Goal: Communication & Community: Answer question/provide support

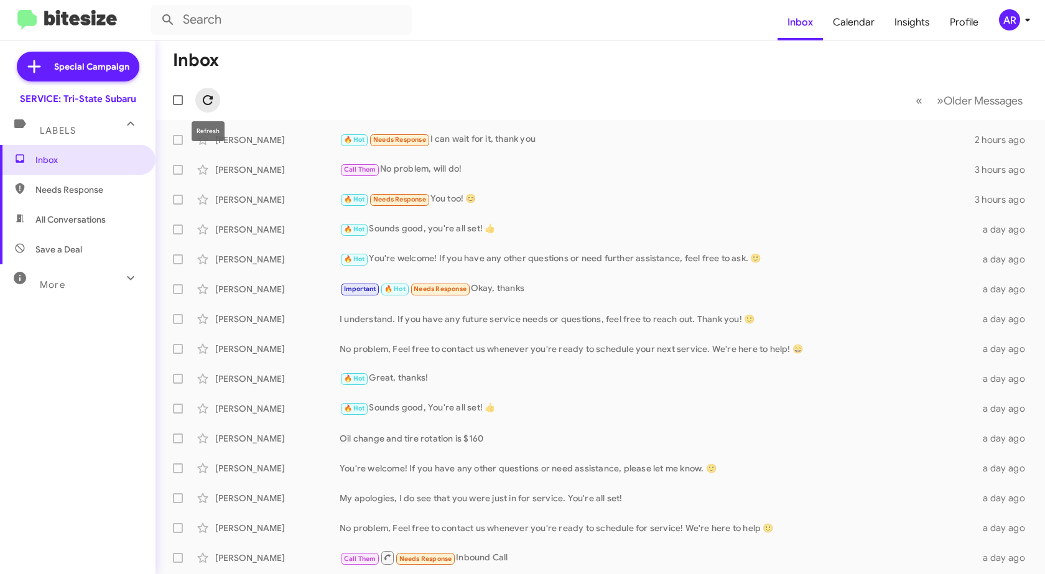
click at [202, 101] on icon at bounding box center [207, 100] width 15 height 15
click at [211, 91] on button at bounding box center [207, 100] width 25 height 25
click at [116, 183] on span "Needs Response" at bounding box center [78, 190] width 156 height 30
type input "in:needs-response"
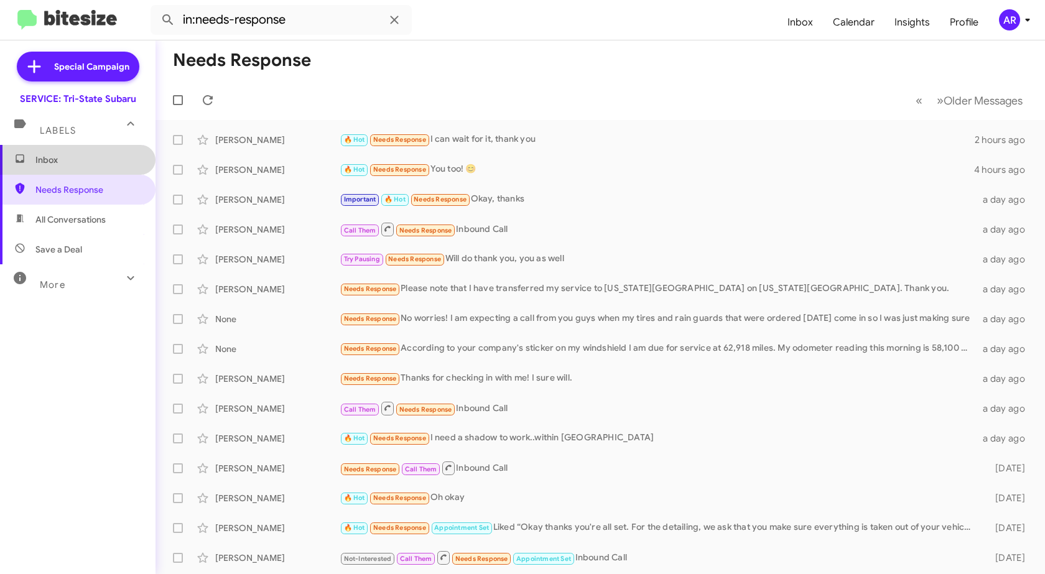
drag, startPoint x: 121, startPoint y: 167, endPoint x: 133, endPoint y: 137, distance: 31.5
click at [121, 165] on span "Inbox" at bounding box center [78, 160] width 156 height 30
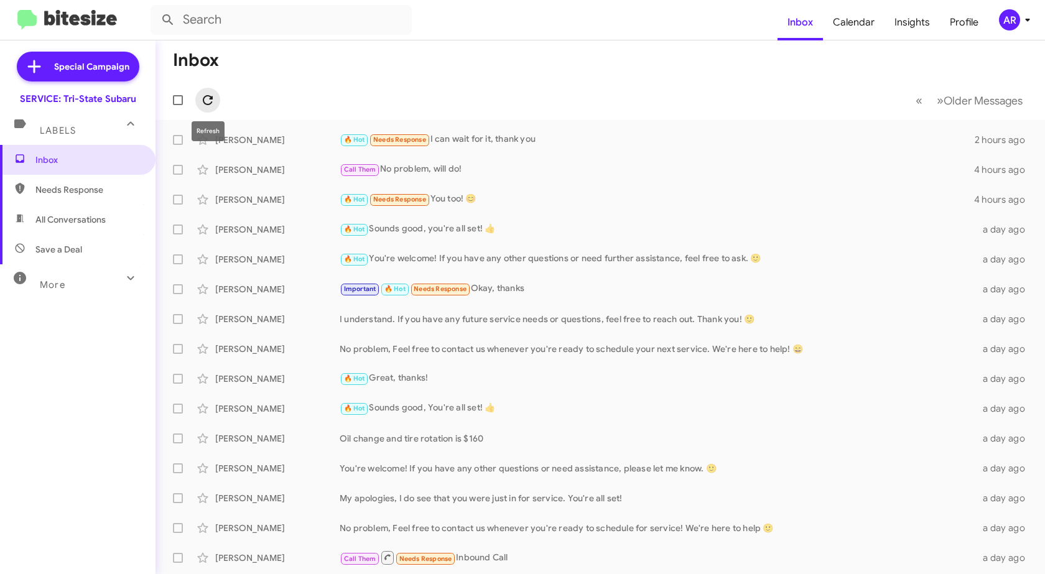
click at [209, 100] on icon at bounding box center [207, 100] width 15 height 15
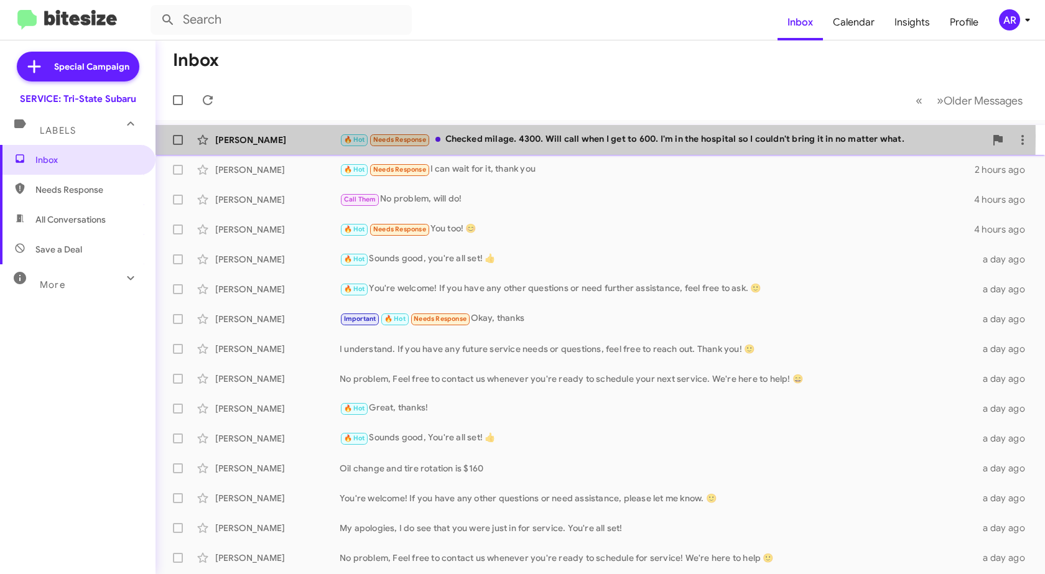
click at [307, 136] on div "[PERSON_NAME]" at bounding box center [277, 140] width 124 height 12
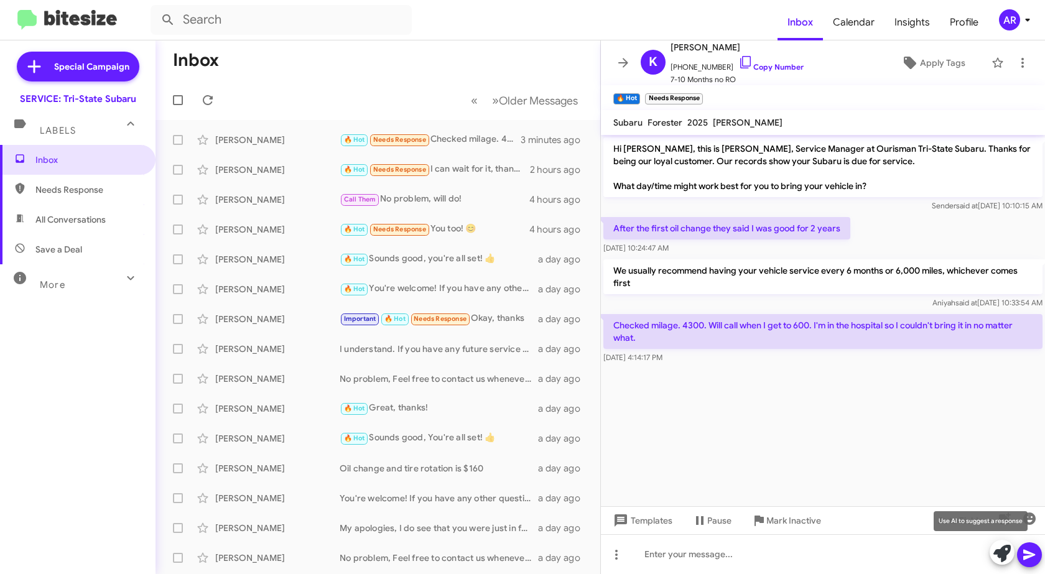
click at [997, 549] on icon at bounding box center [1002, 553] width 17 height 17
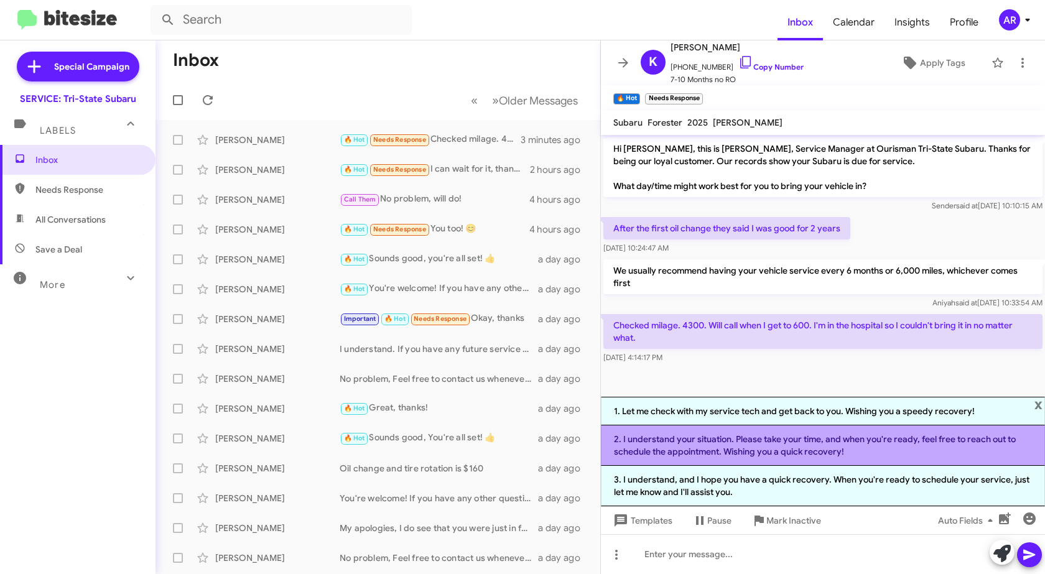
click at [913, 450] on li "2. I understand your situation. Please take your time, and when you're ready, f…" at bounding box center [823, 446] width 444 height 40
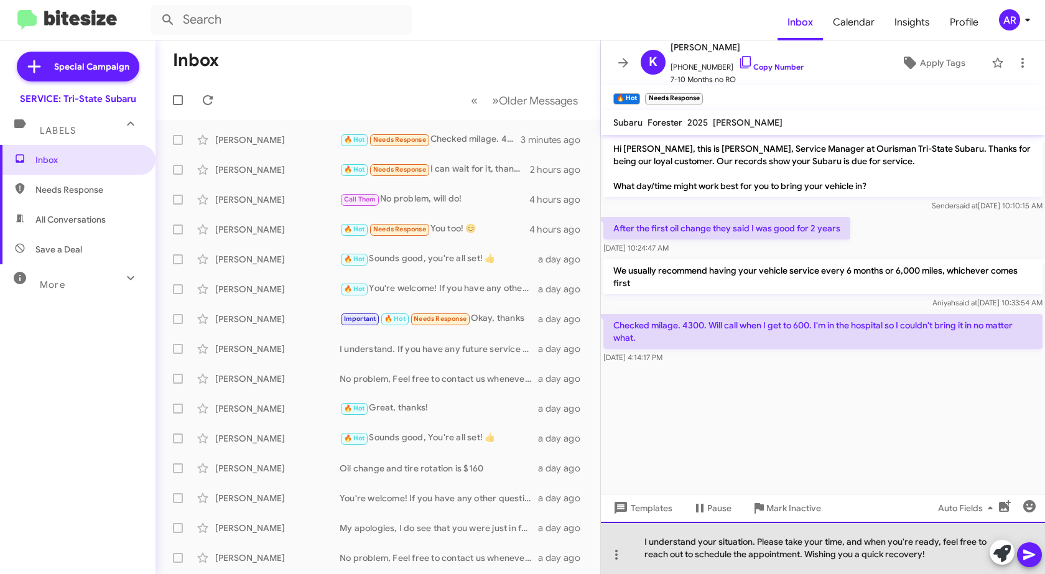
click at [939, 559] on div "I understand your situation. Please take your time, and when you're ready, feel…" at bounding box center [823, 548] width 444 height 52
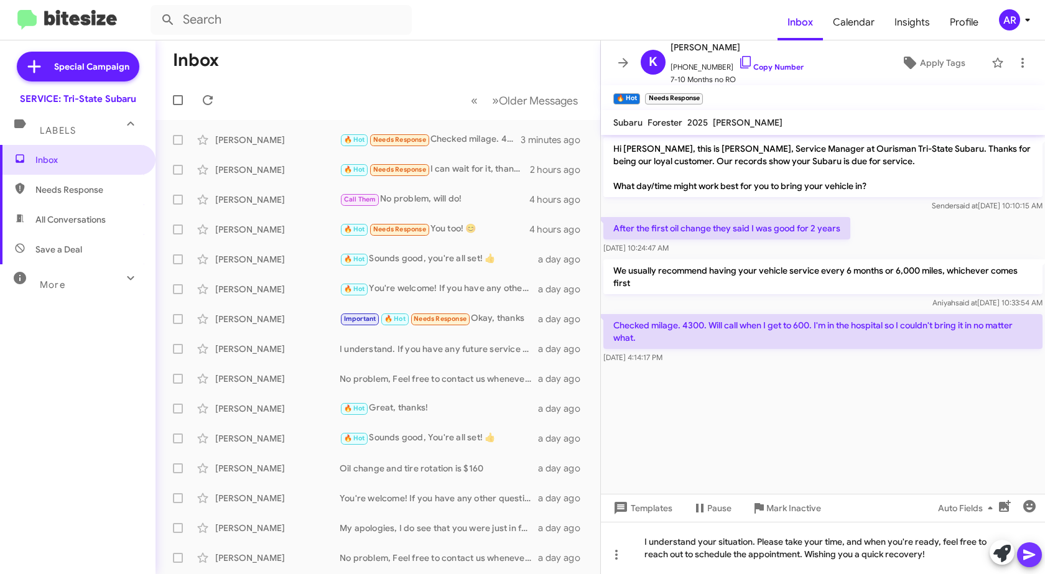
click at [1028, 554] on icon at bounding box center [1029, 555] width 12 height 11
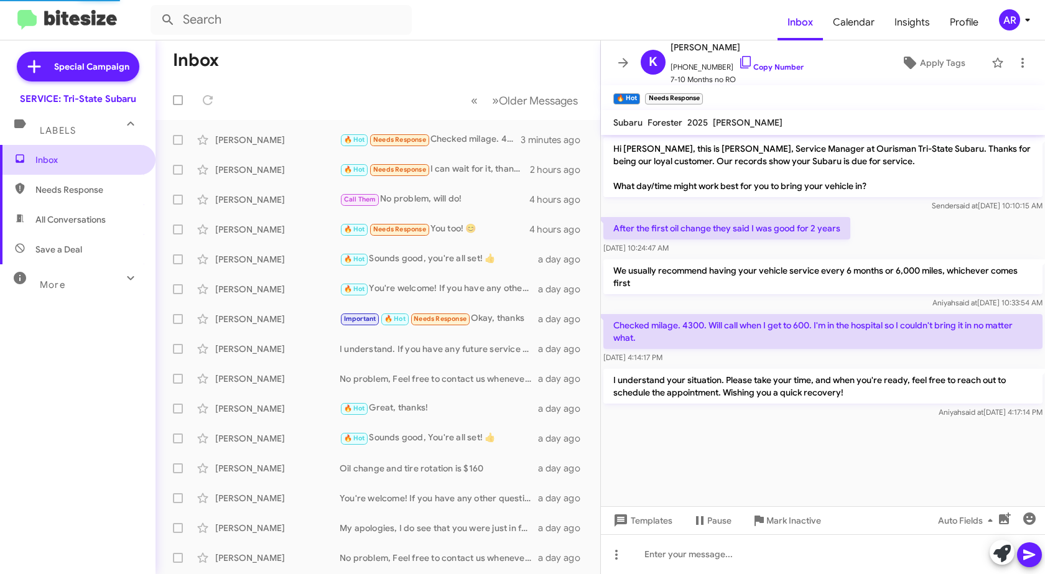
click at [71, 156] on span "Inbox" at bounding box center [88, 160] width 106 height 12
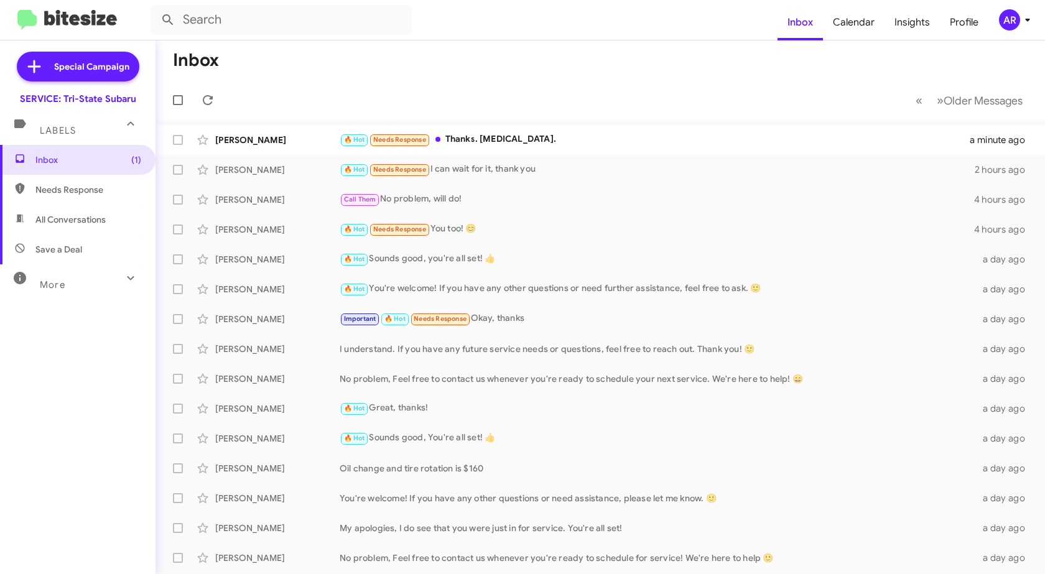
click at [90, 179] on span "Needs Response" at bounding box center [78, 190] width 156 height 30
type input "in:needs-response"
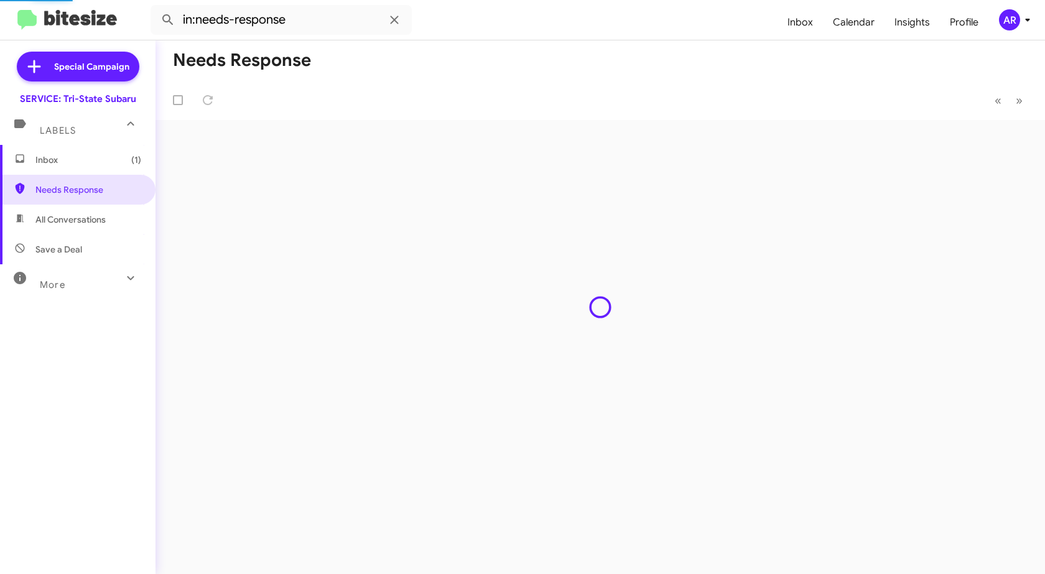
click at [93, 159] on span "Inbox (1)" at bounding box center [88, 160] width 106 height 12
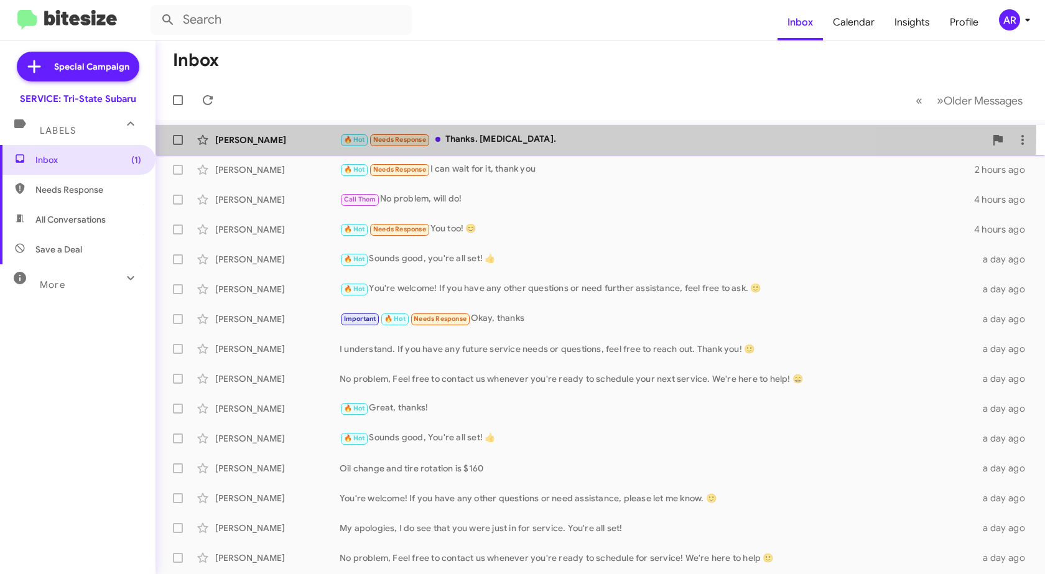
click at [245, 132] on div "[PERSON_NAME] 🔥 Hot Needs Response Thanks. [MEDICAL_DATA]. 2 minutes ago" at bounding box center [600, 140] width 870 height 25
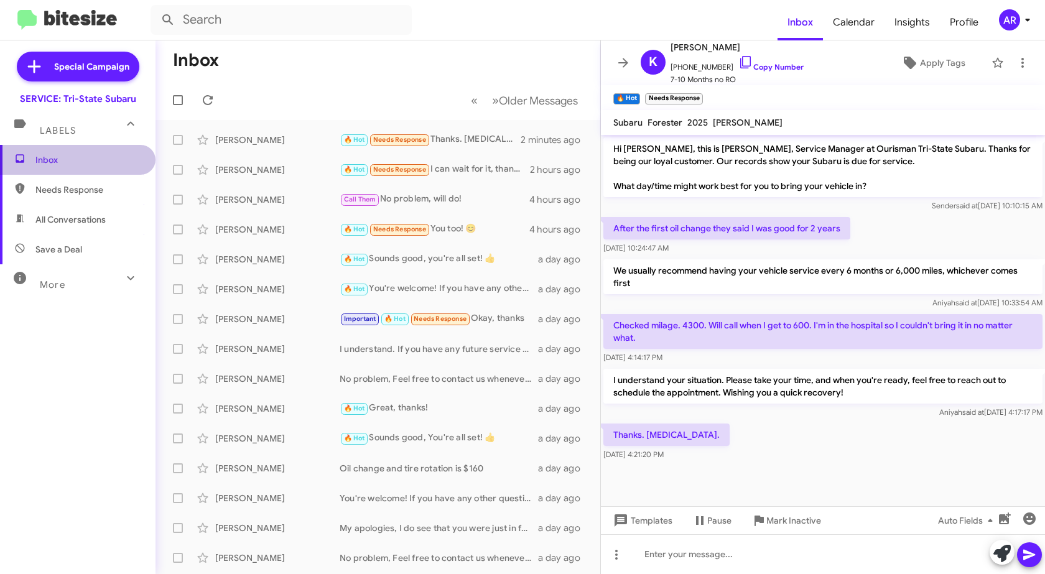
click at [95, 162] on span "Inbox" at bounding box center [88, 160] width 106 height 12
